Goal: Complete application form

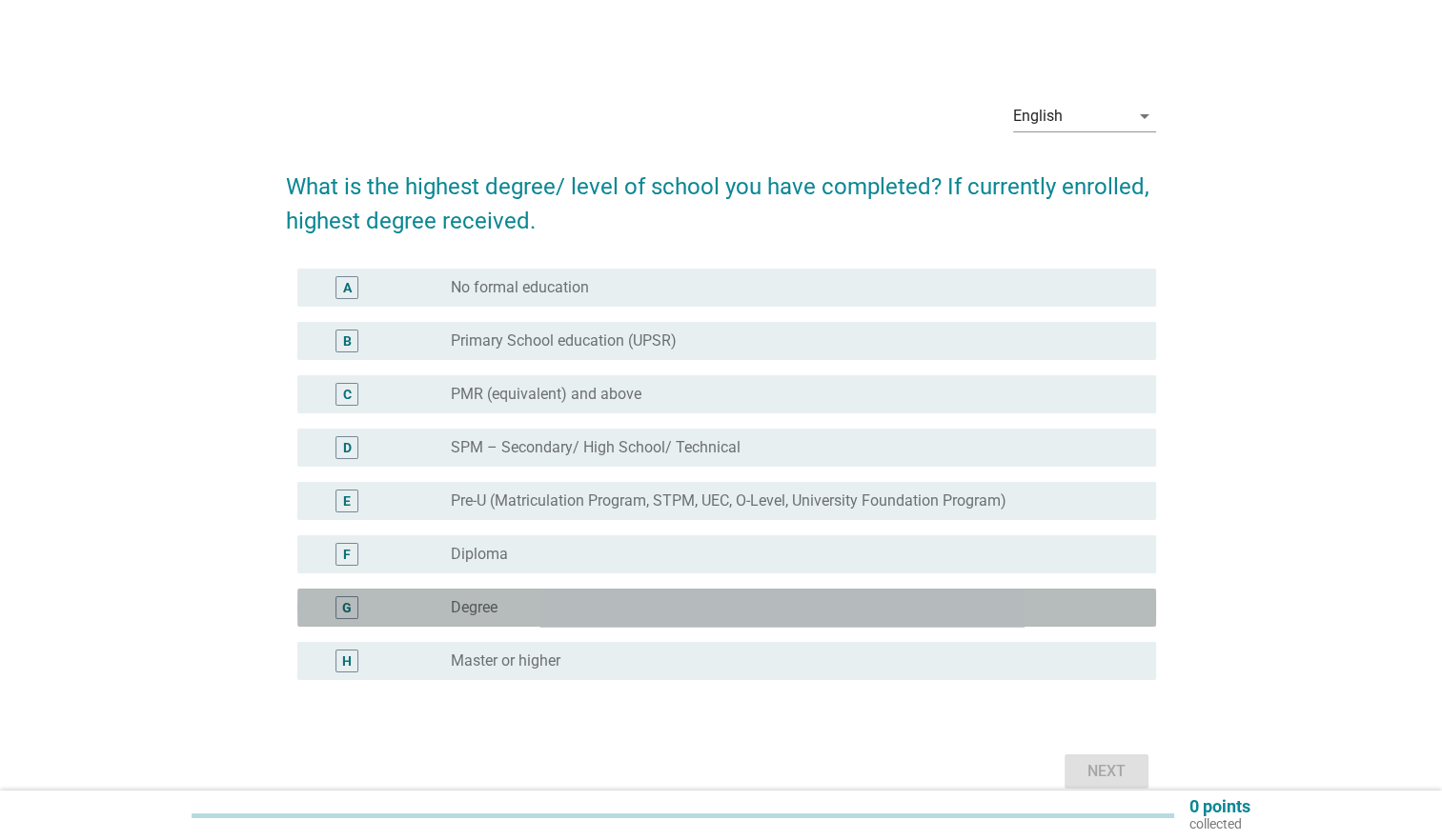
click at [517, 608] on div "radio_button_unchecked Degree" at bounding box center [788, 608] width 675 height 19
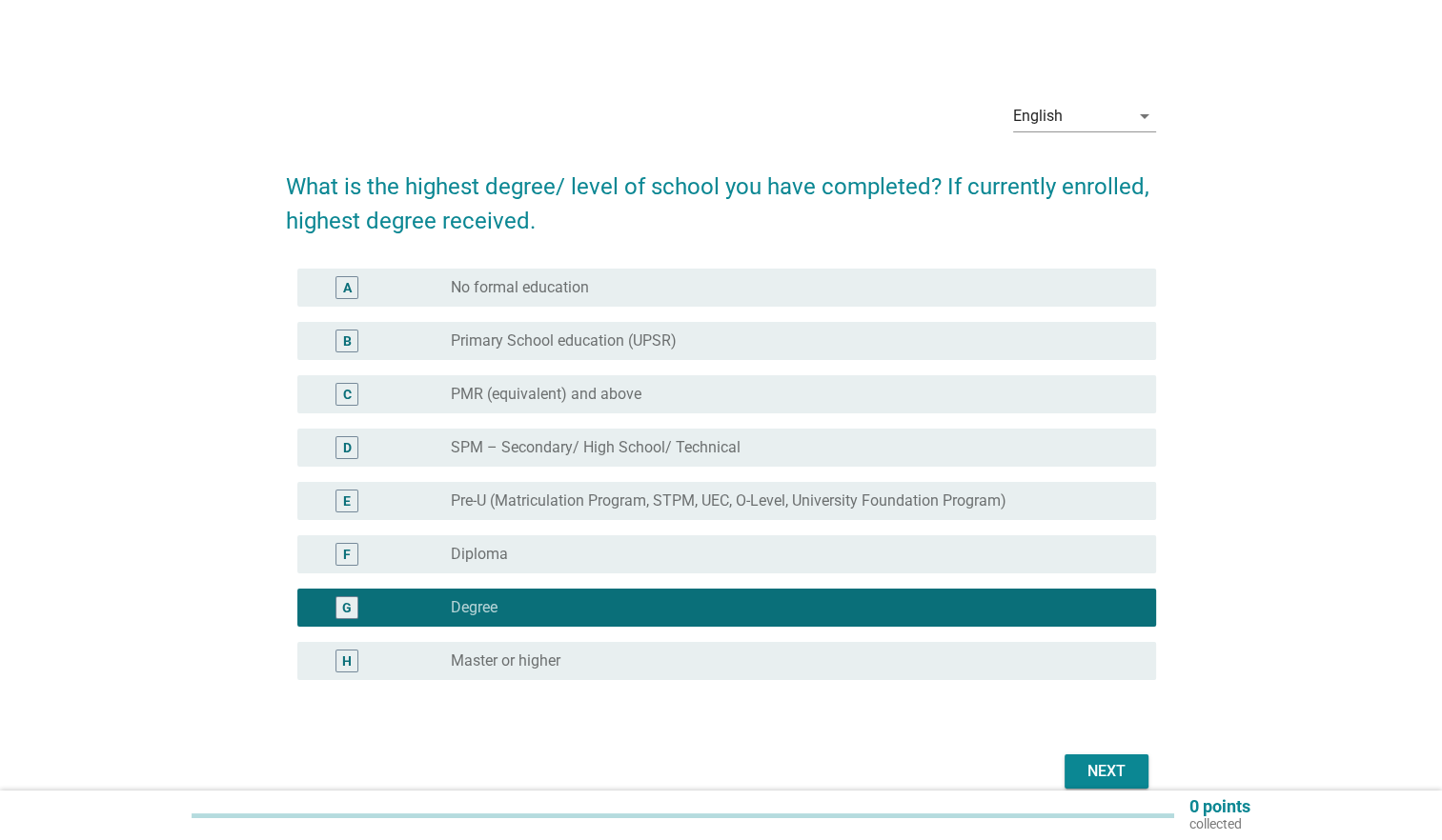
click at [1106, 768] on div "Next" at bounding box center [1106, 771] width 53 height 23
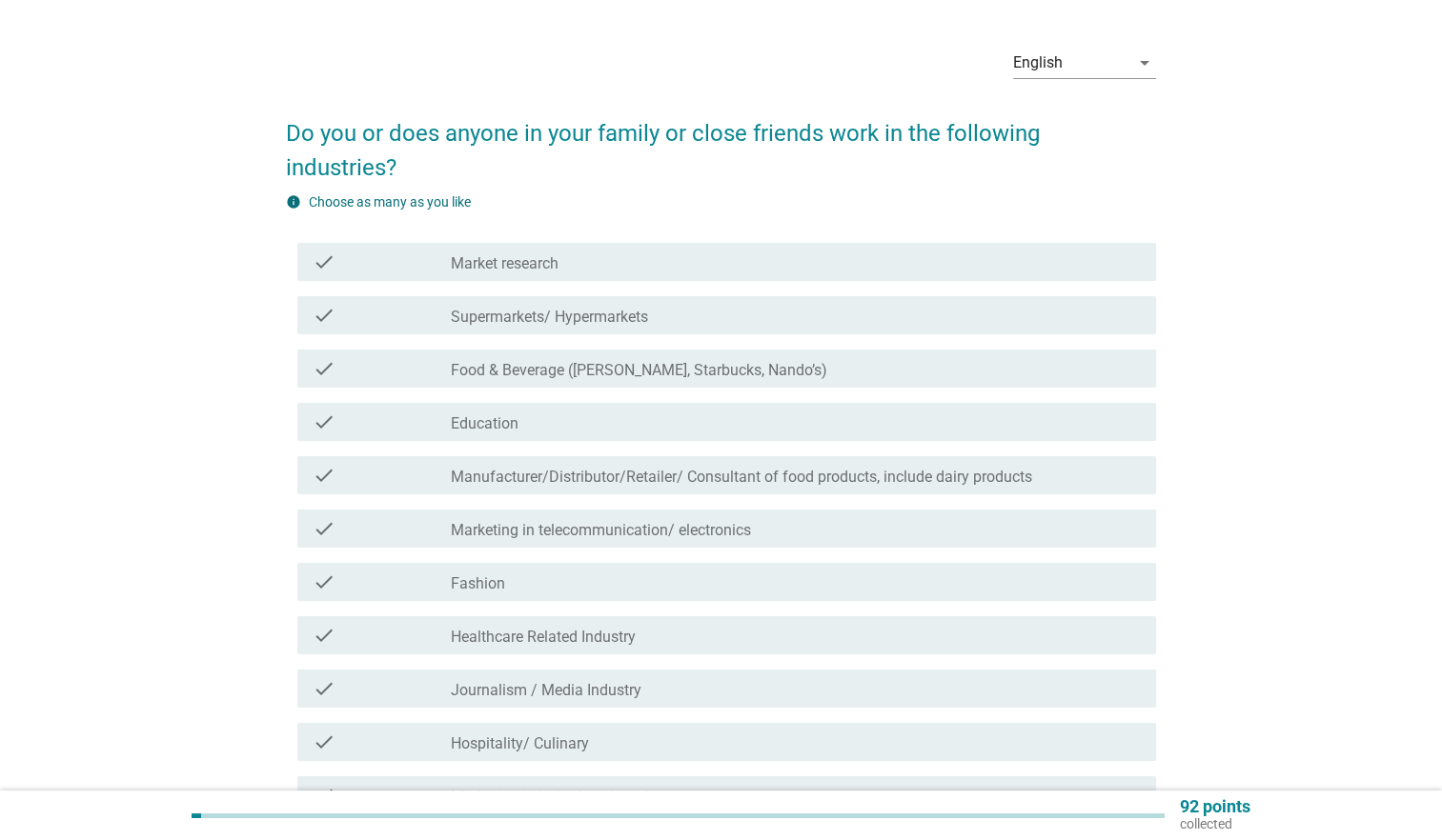
scroll to position [96, 0]
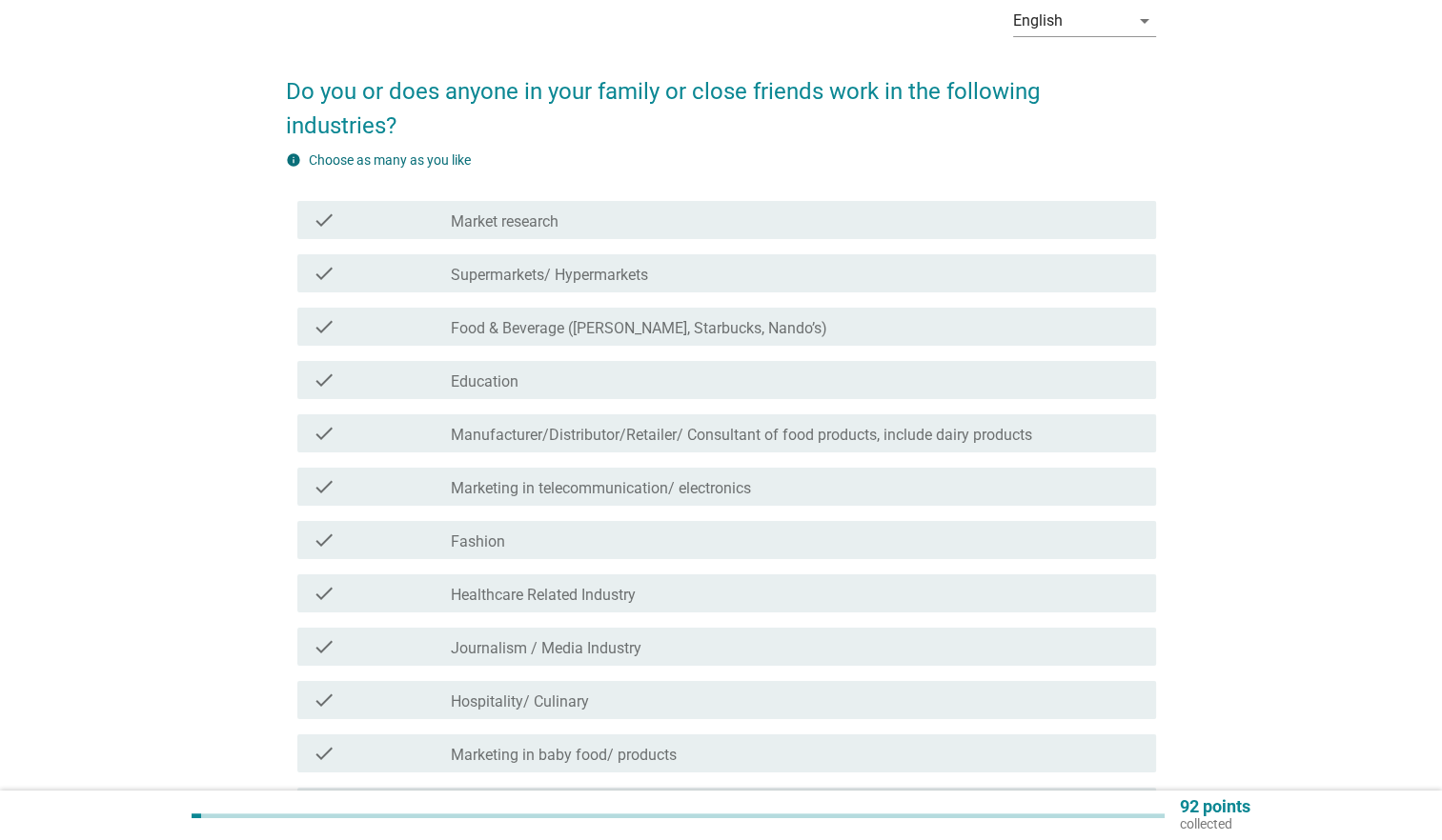
click at [504, 372] on label "Education" at bounding box center [485, 381] width 68 height 19
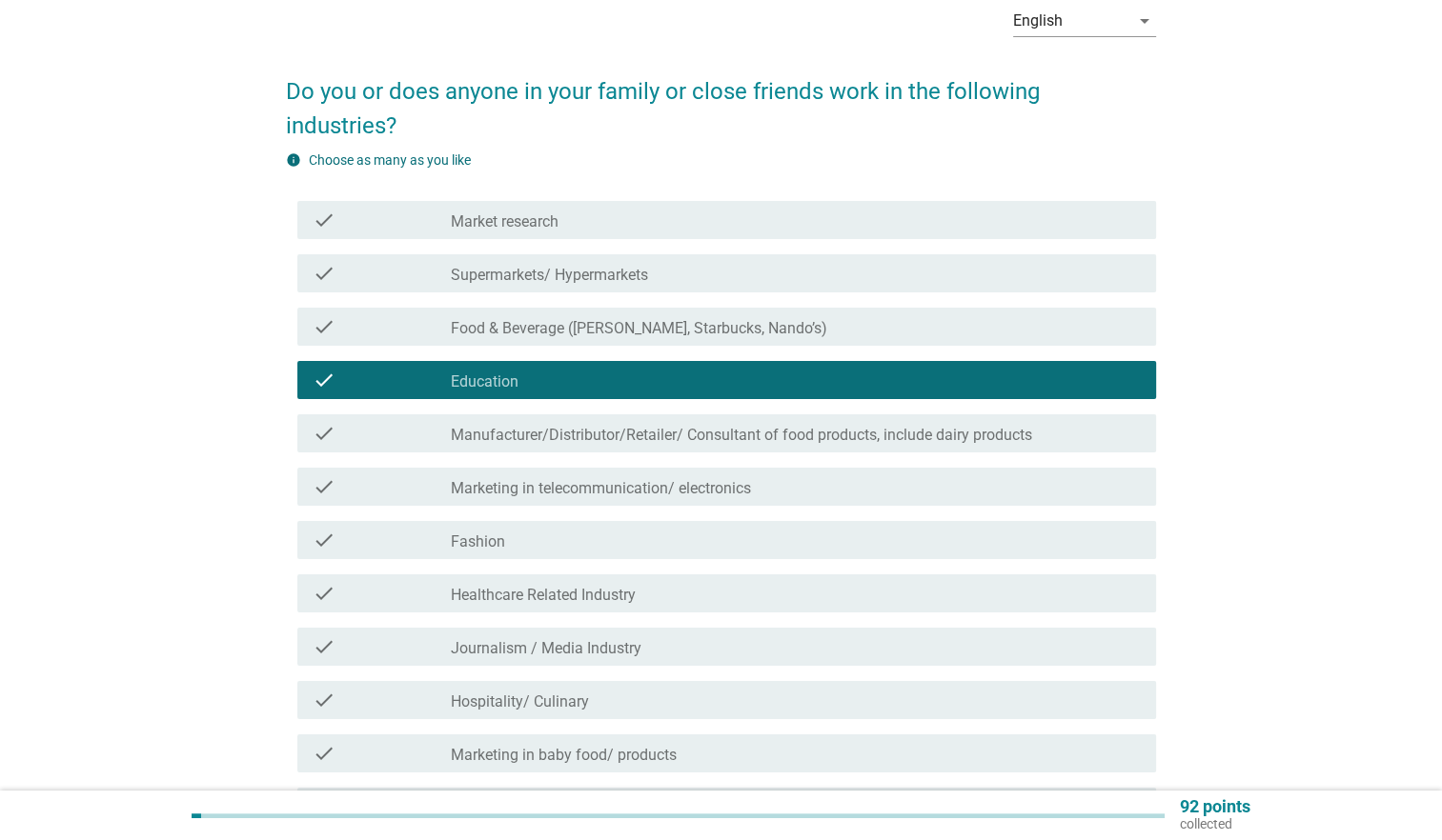
click at [480, 533] on label "Fashion" at bounding box center [478, 542] width 54 height 19
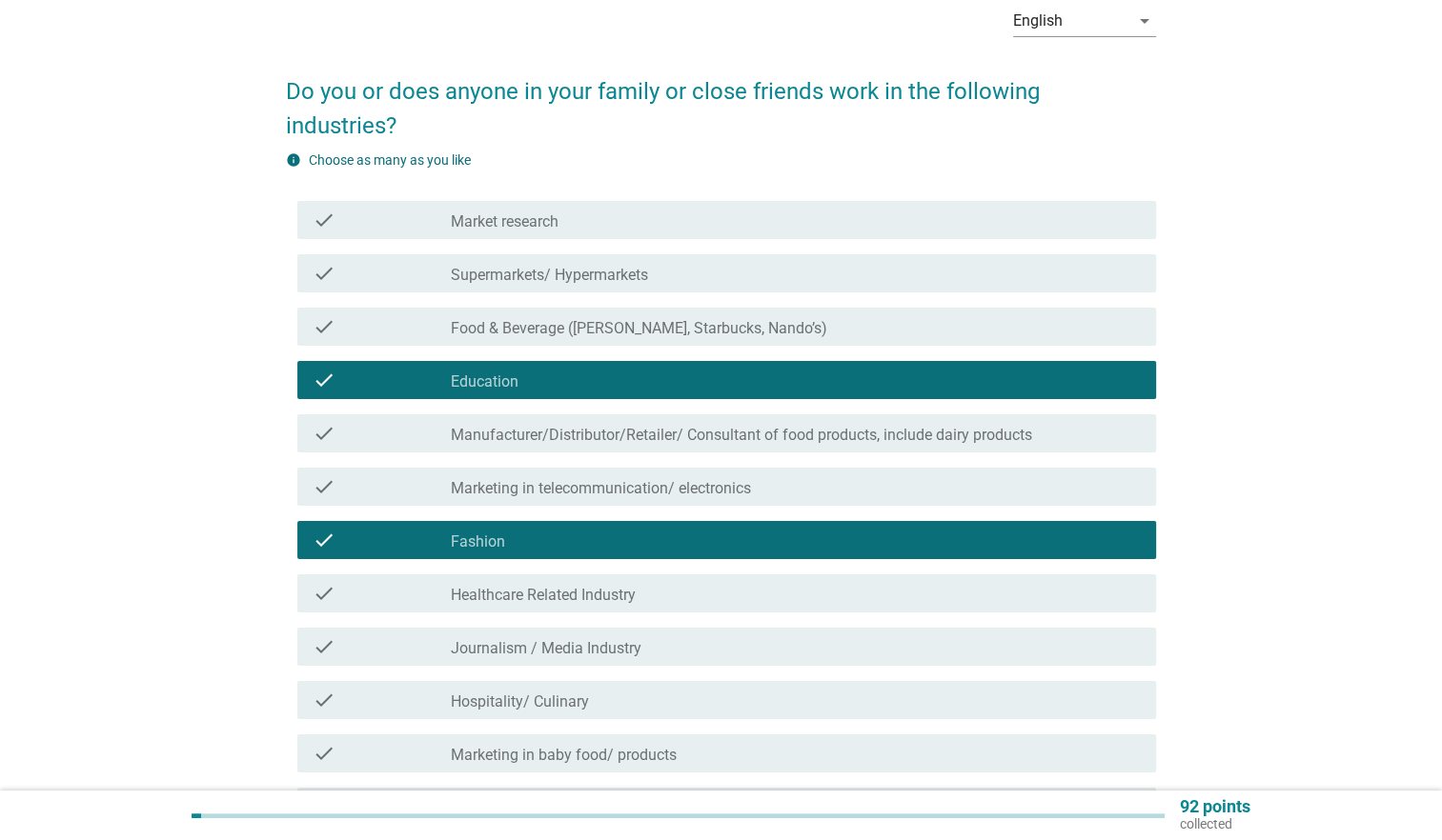
click at [603, 209] on div "check_box_outline_blank Market research" at bounding box center [795, 219] width 690 height 23
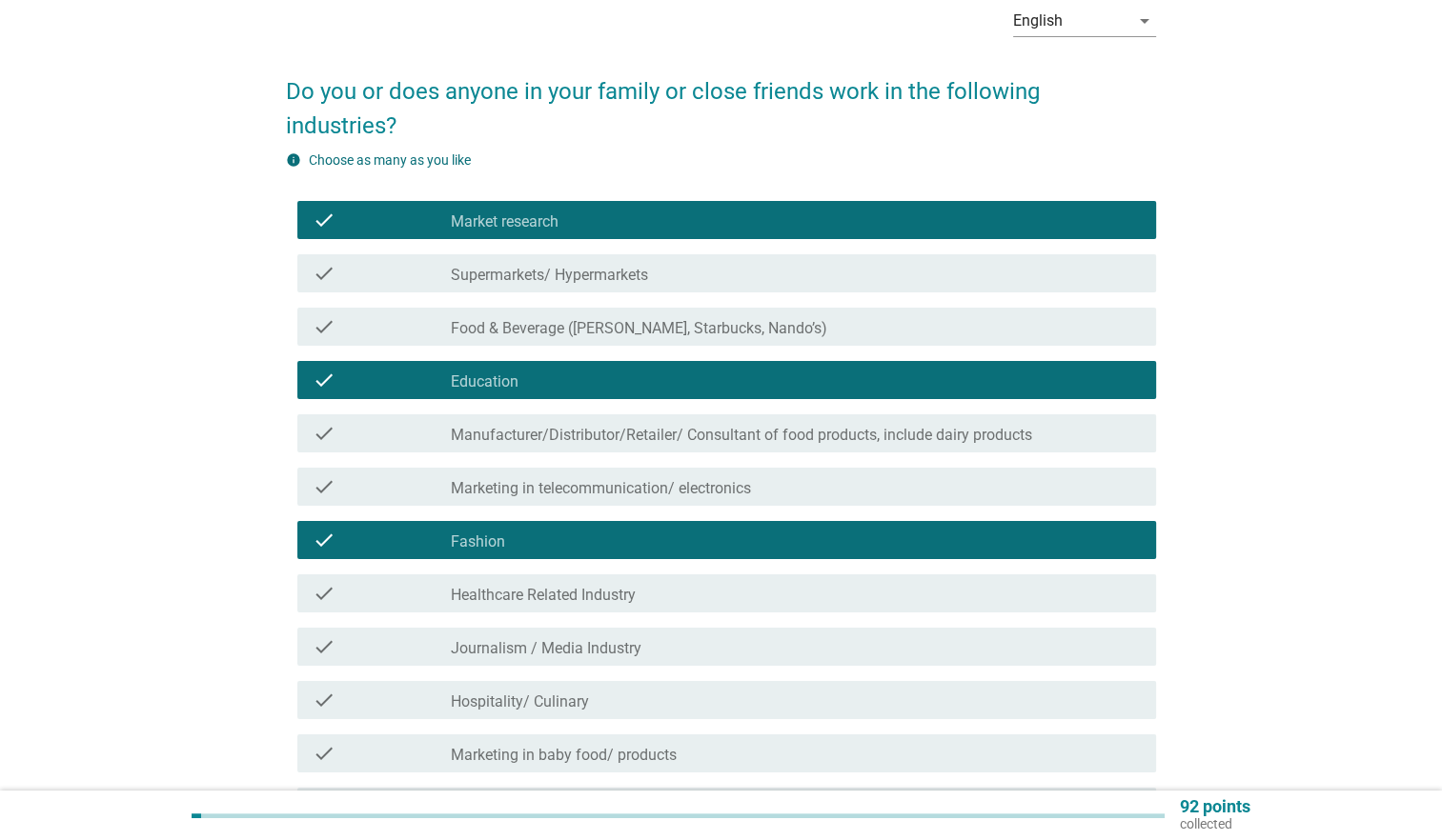
scroll to position [191, 0]
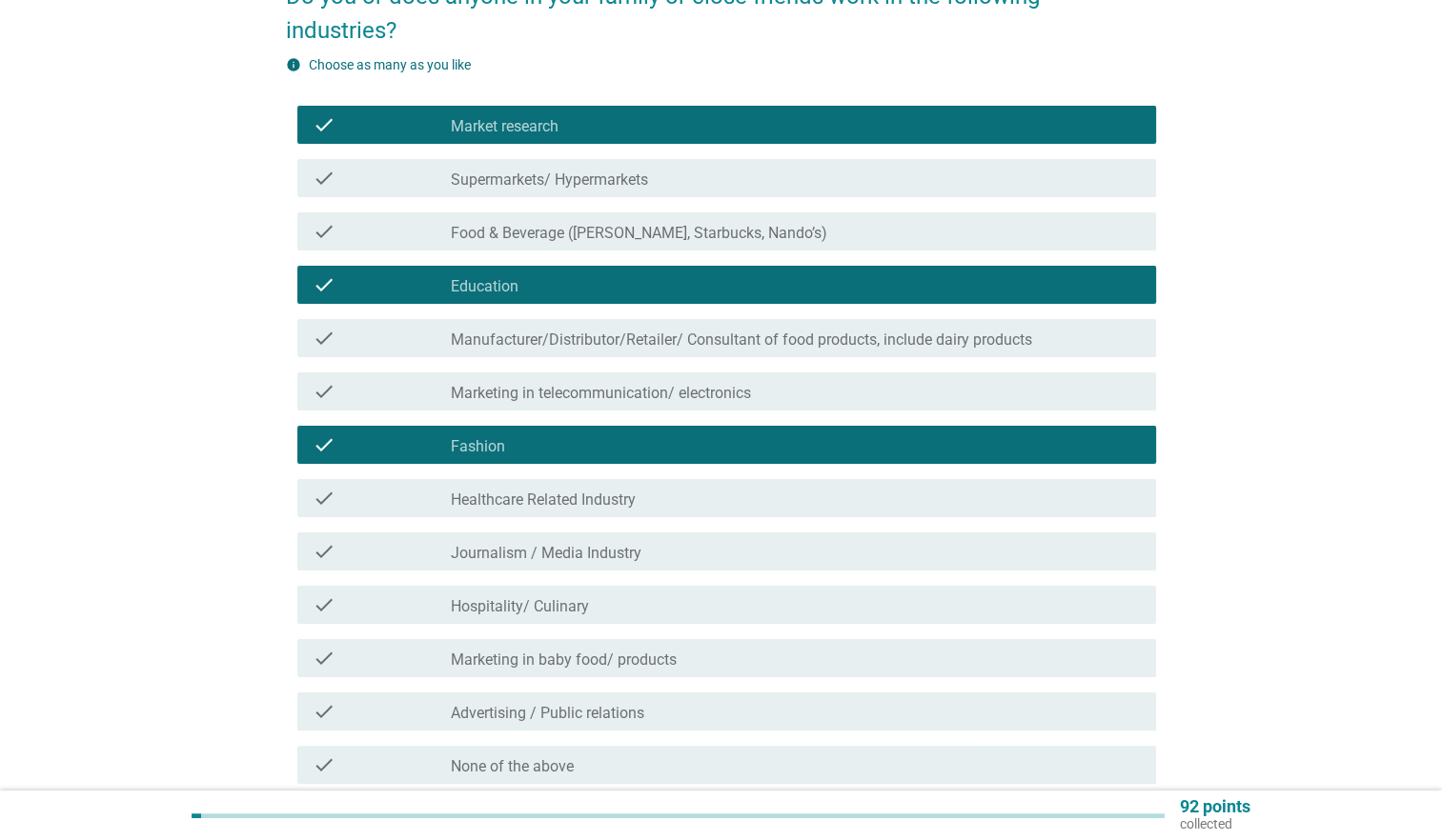
click at [609, 384] on label "Marketing in telecommunication/ electronics" at bounding box center [601, 393] width 300 height 19
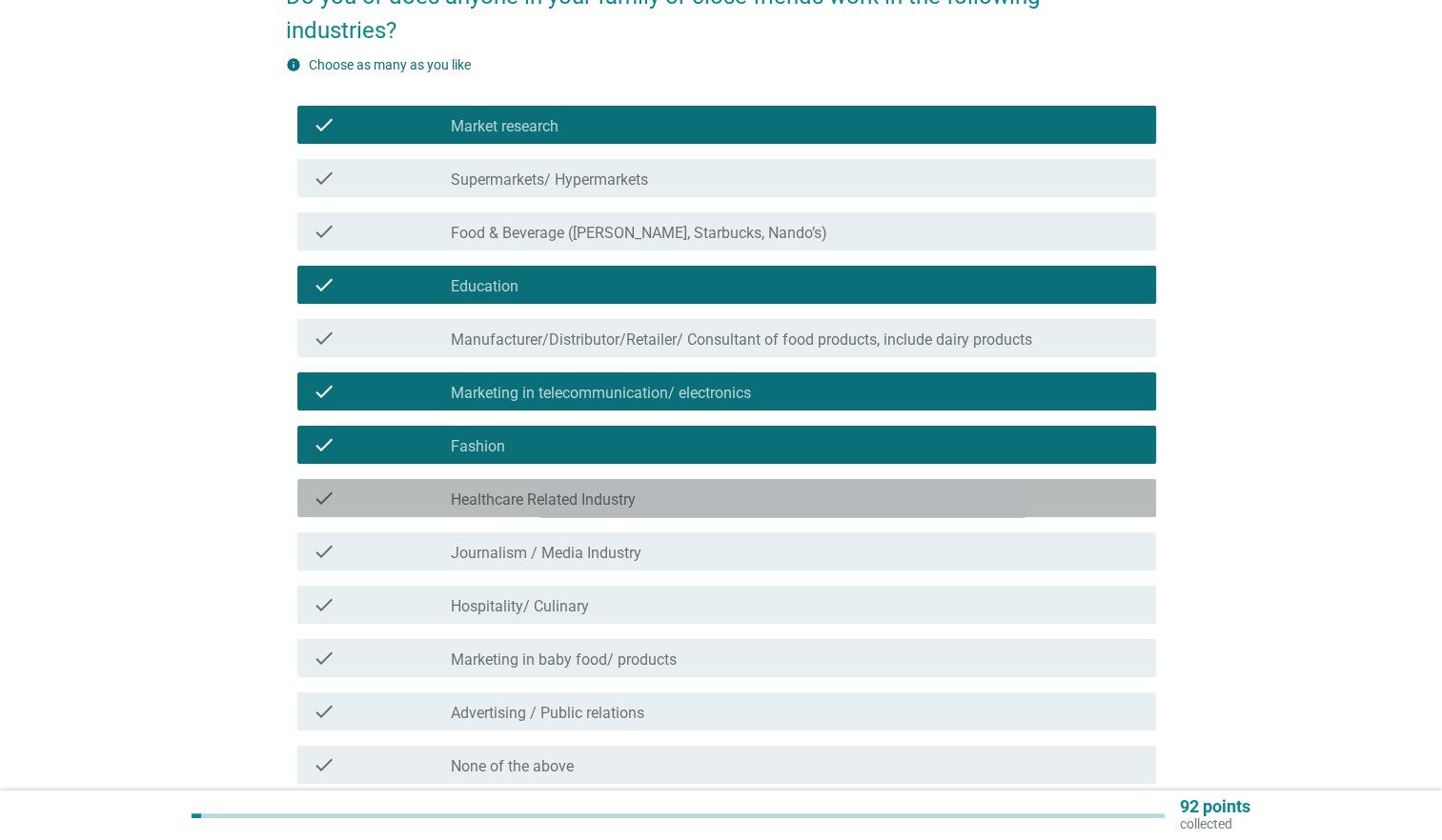
click at [615, 491] on label "Healthcare Related Industry" at bounding box center [543, 500] width 185 height 19
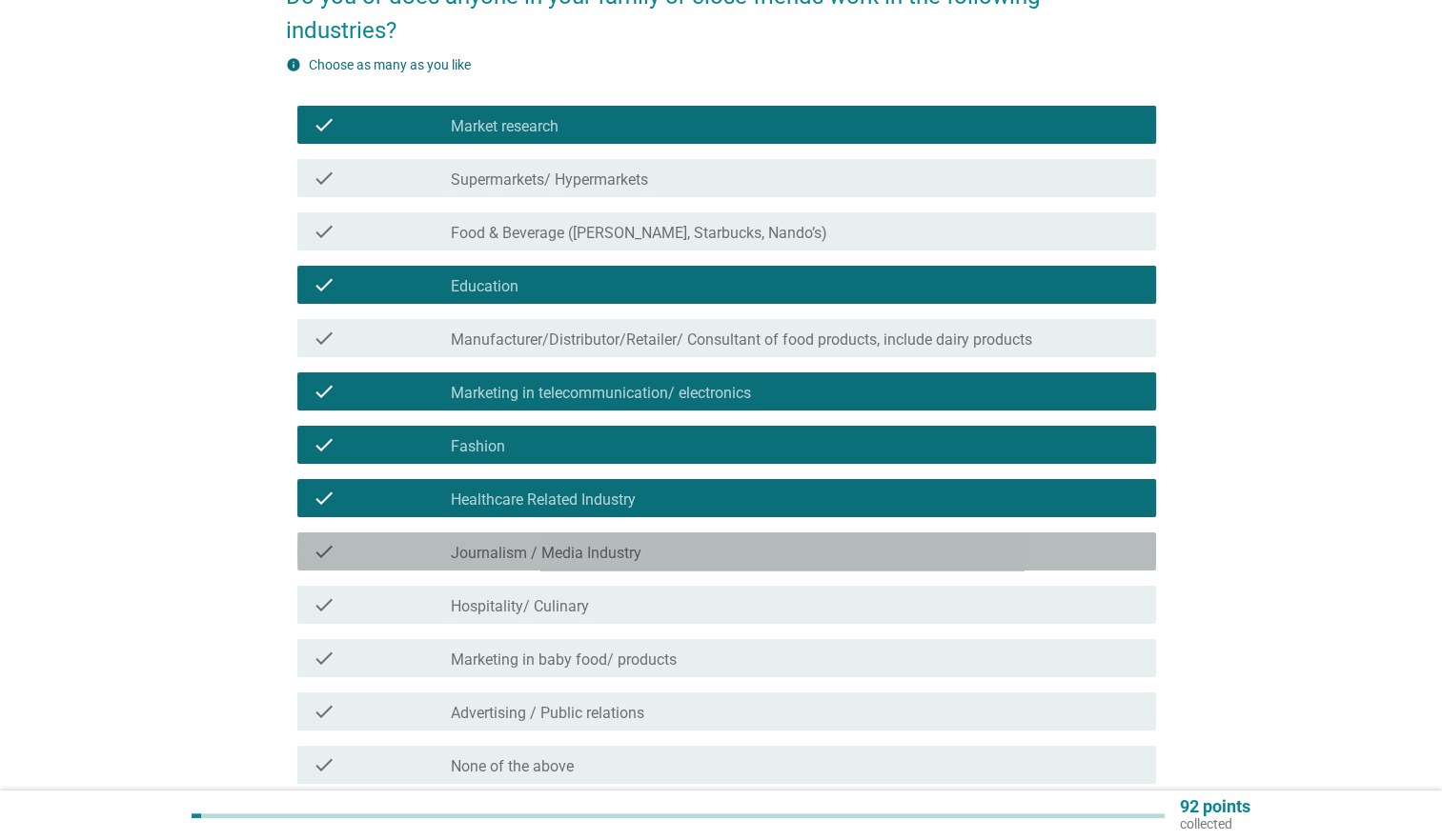
click at [585, 541] on div "check_box_outline_blank Journalism / Media Industry" at bounding box center [795, 552] width 690 height 23
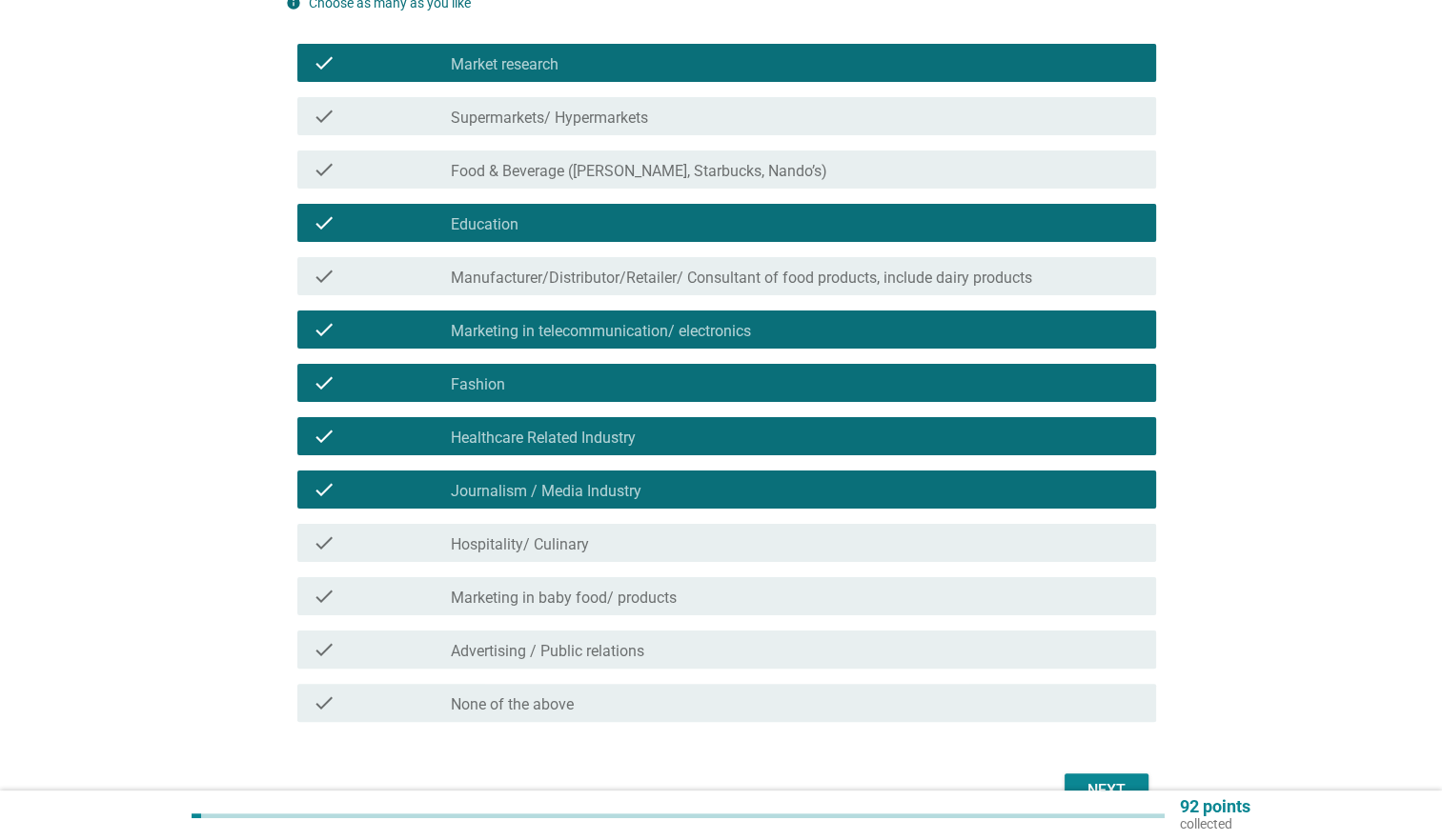
scroll to position [286, 0]
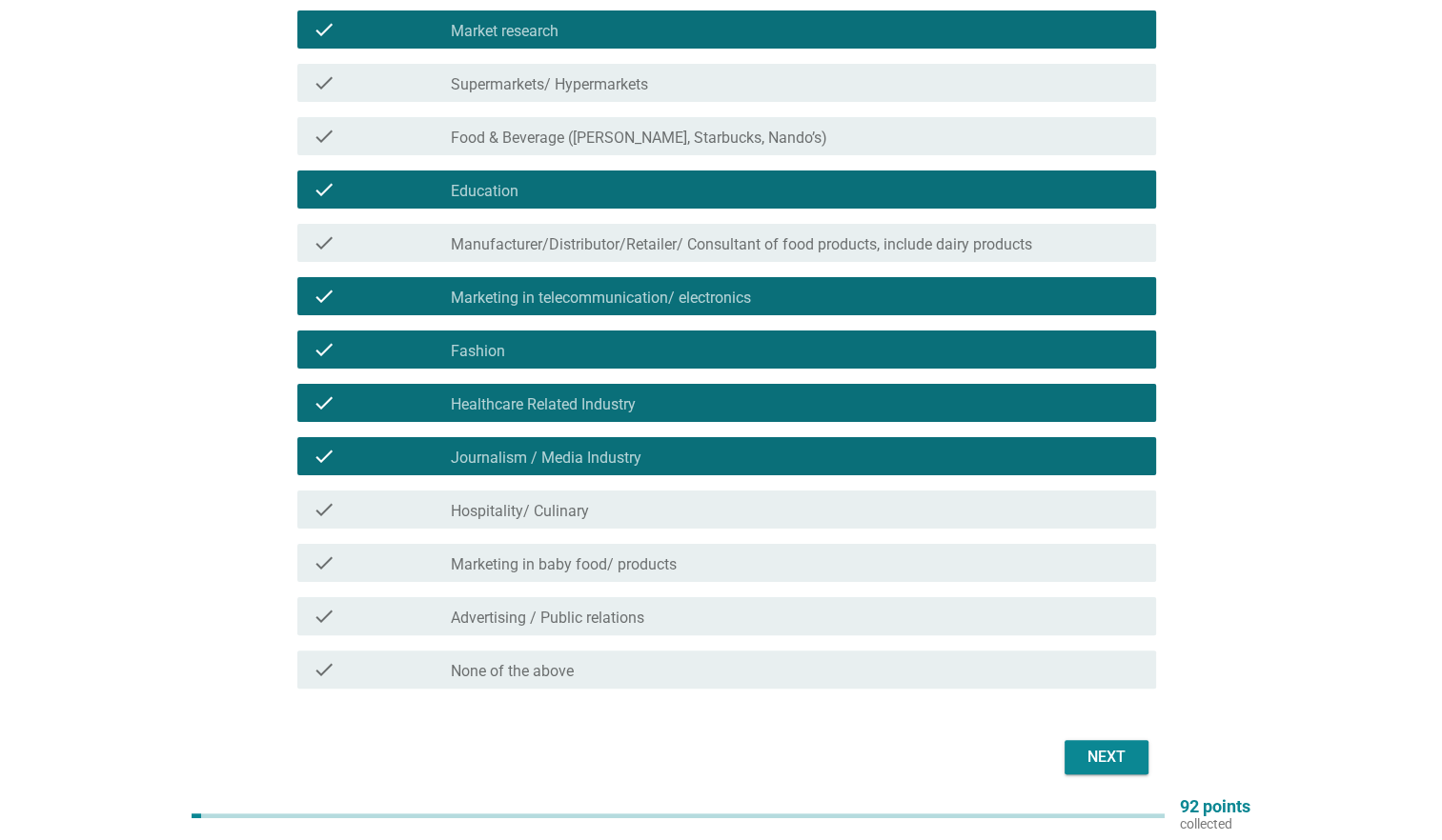
click at [607, 609] on label "Advertising / Public relations" at bounding box center [548, 618] width 194 height 19
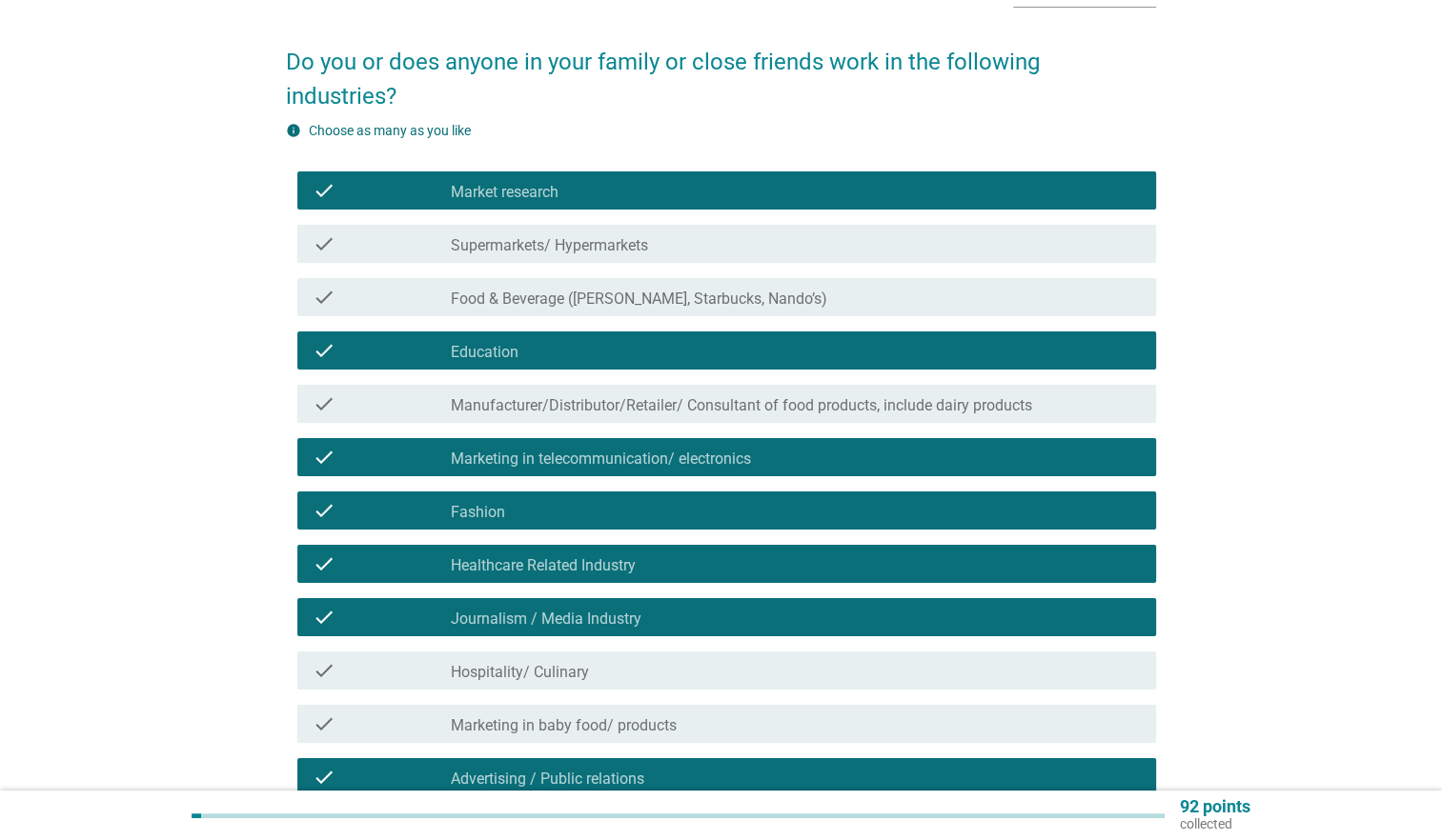
scroll to position [96, 0]
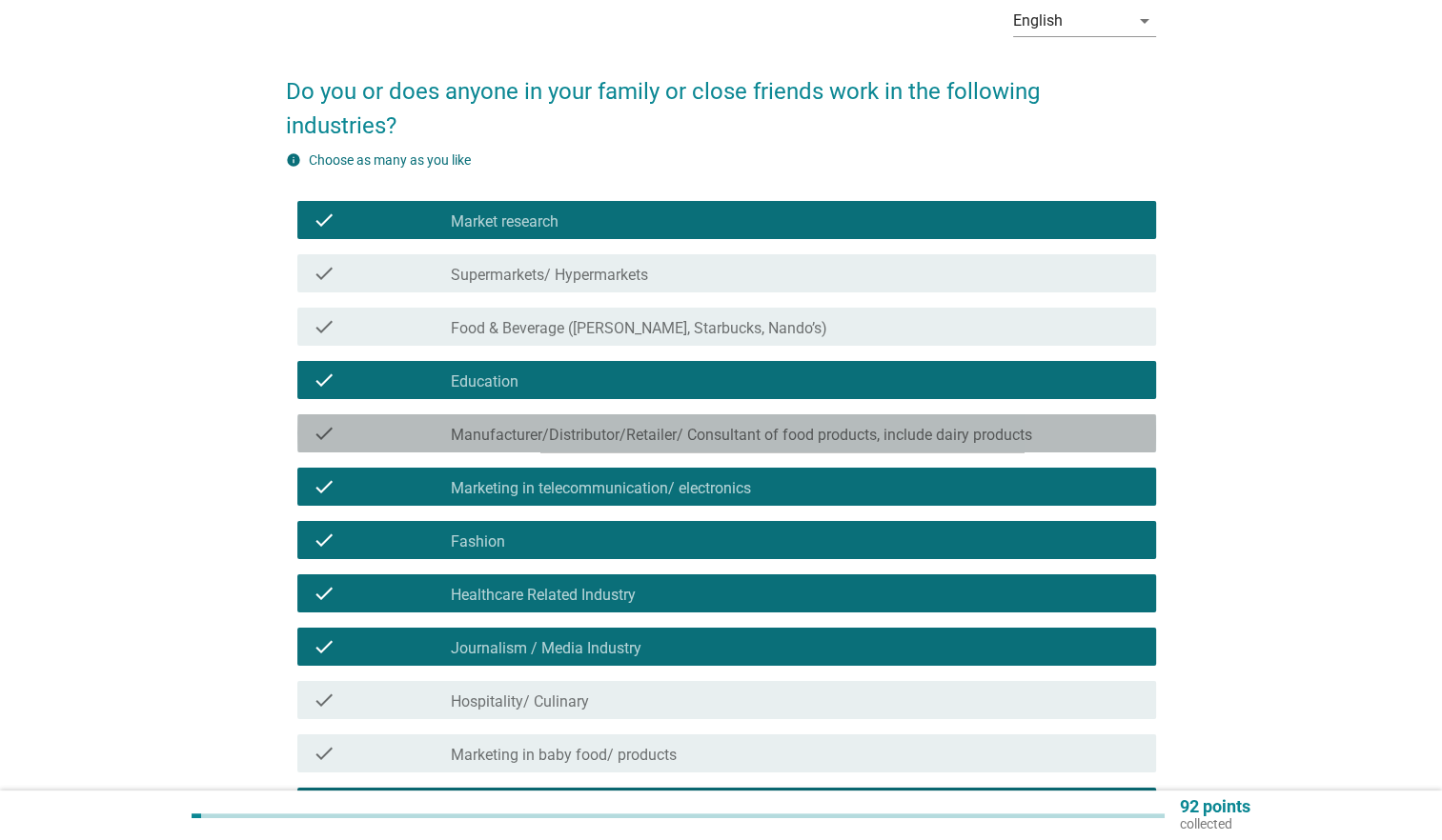
click at [663, 422] on div "check_box_outline_blank Manufacturer/Distributor/Retailer/ Consultant of food p…" at bounding box center [795, 433] width 690 height 23
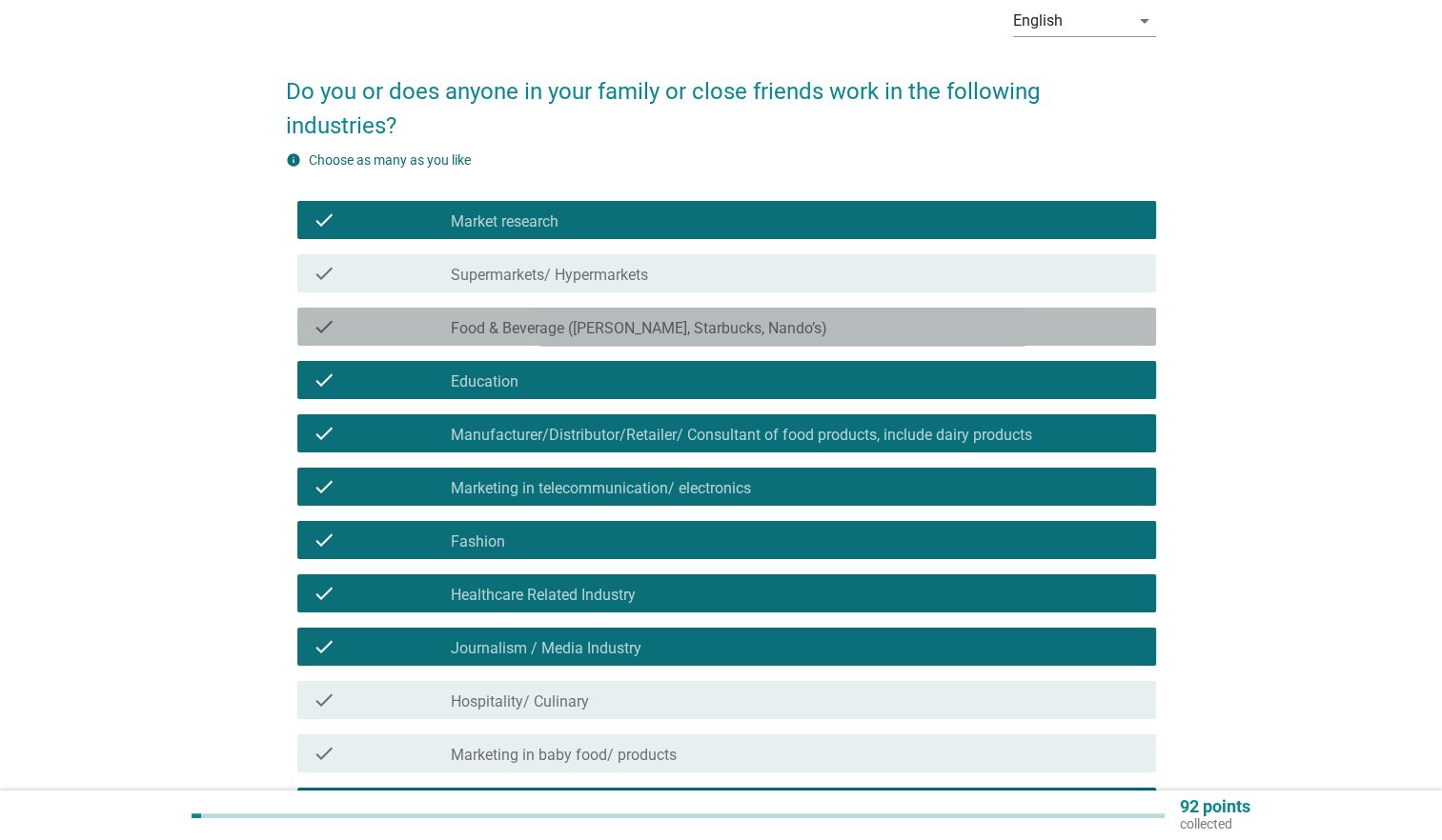
click at [676, 319] on label "Food & Beverage ([PERSON_NAME], Starbucks, Nando’s)" at bounding box center [639, 328] width 376 height 19
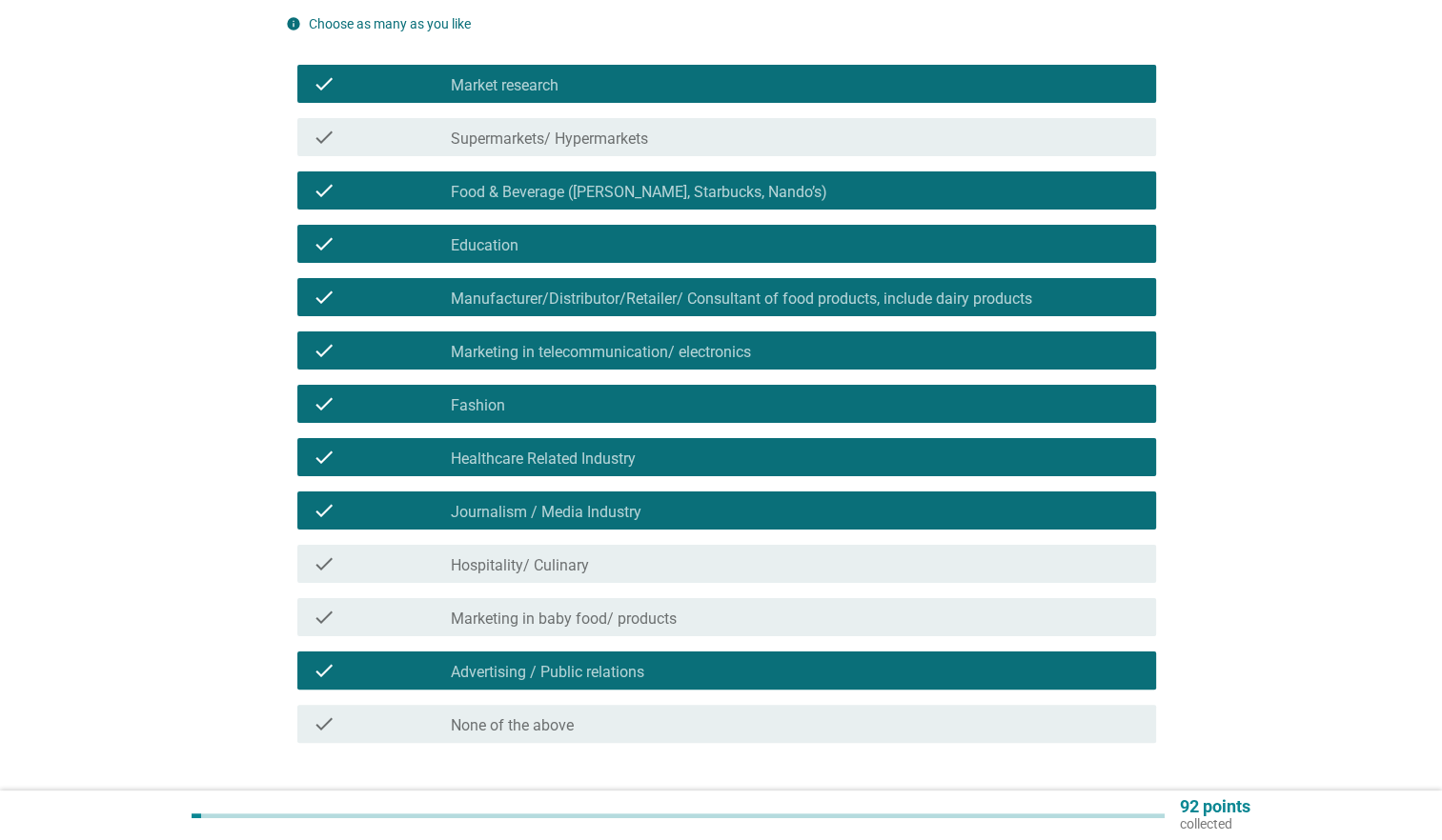
scroll to position [327, 0]
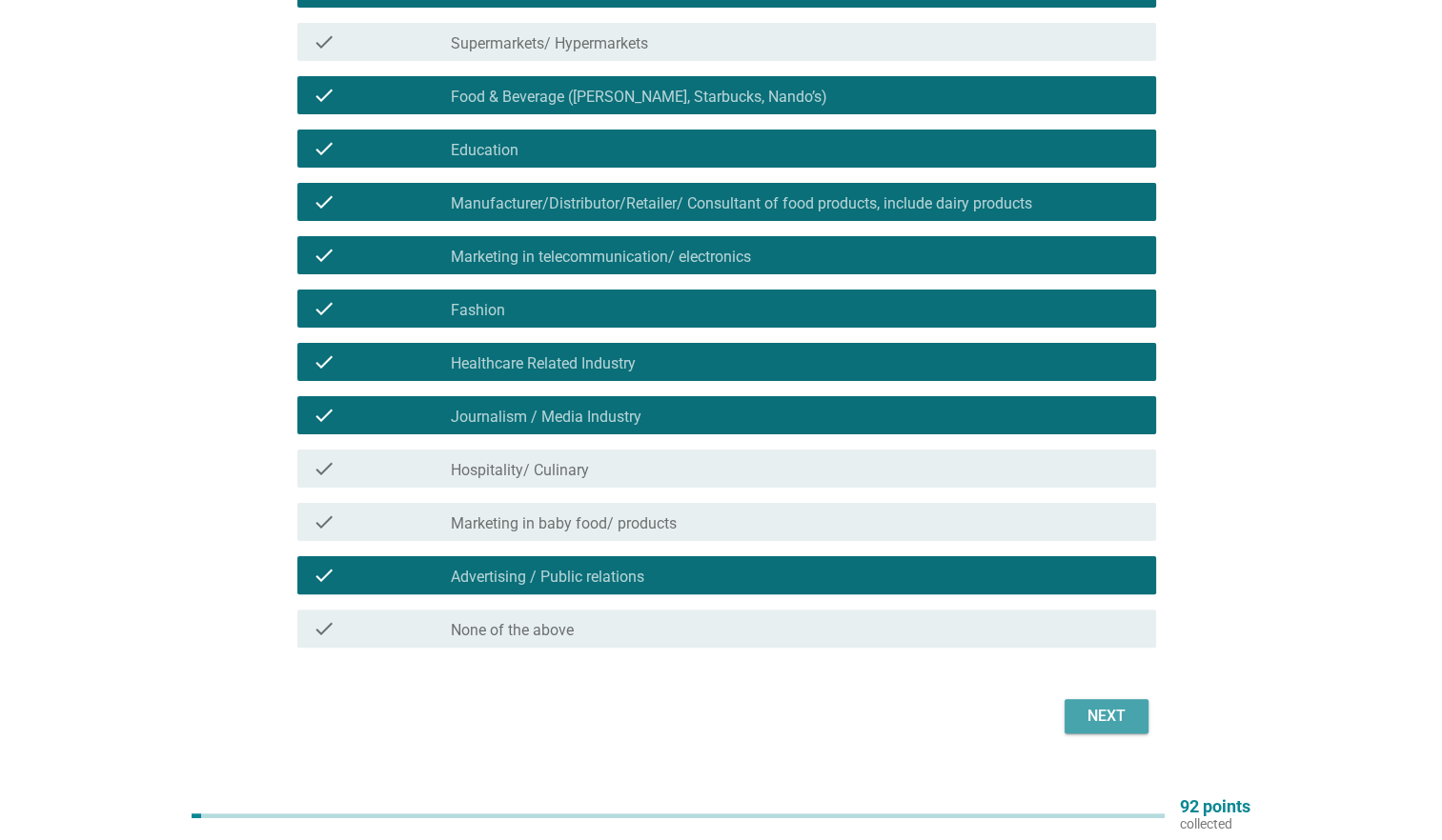
click at [1093, 705] on div "Next" at bounding box center [1106, 716] width 53 height 23
